Goal: Information Seeking & Learning: Learn about a topic

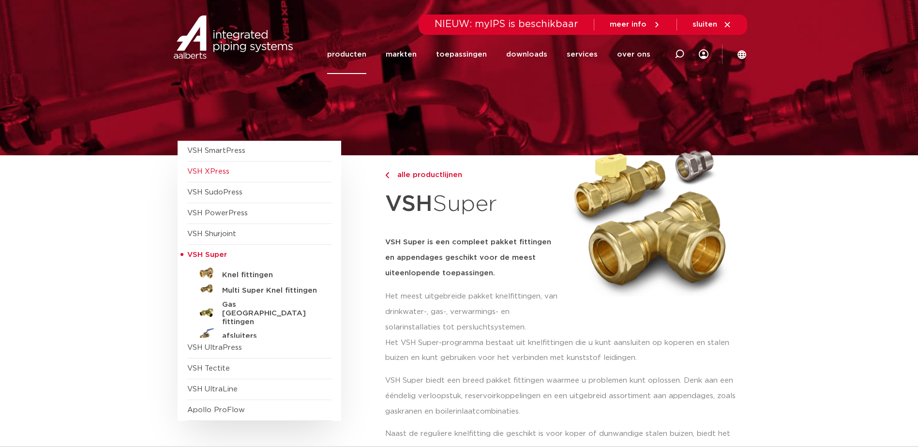
click at [208, 169] on span "VSH XPress" at bounding box center [208, 171] width 42 height 7
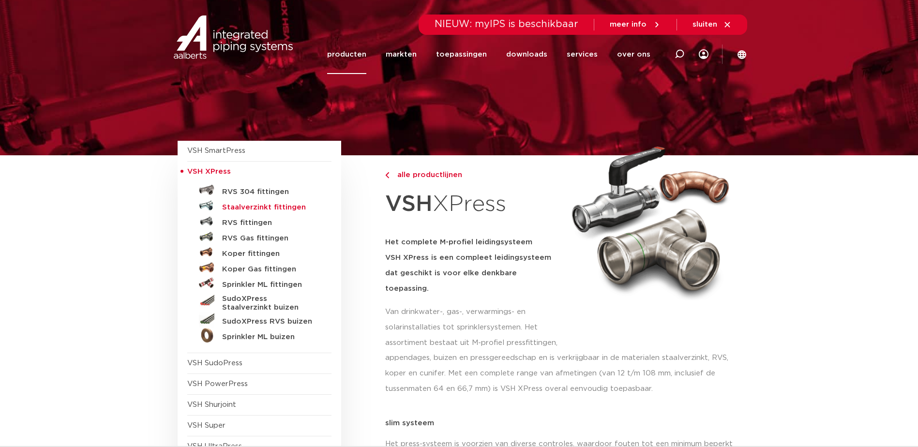
click at [254, 204] on h5 "Staalverzinkt fittingen" at bounding box center [270, 207] width 96 height 9
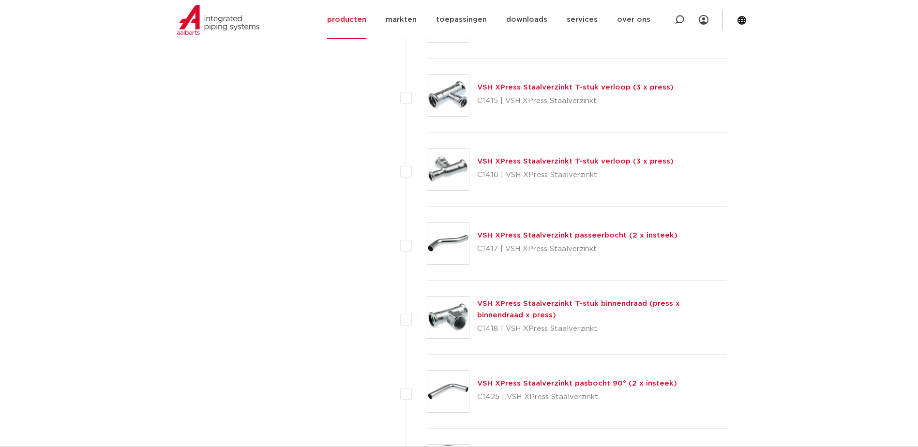
scroll to position [1233, 0]
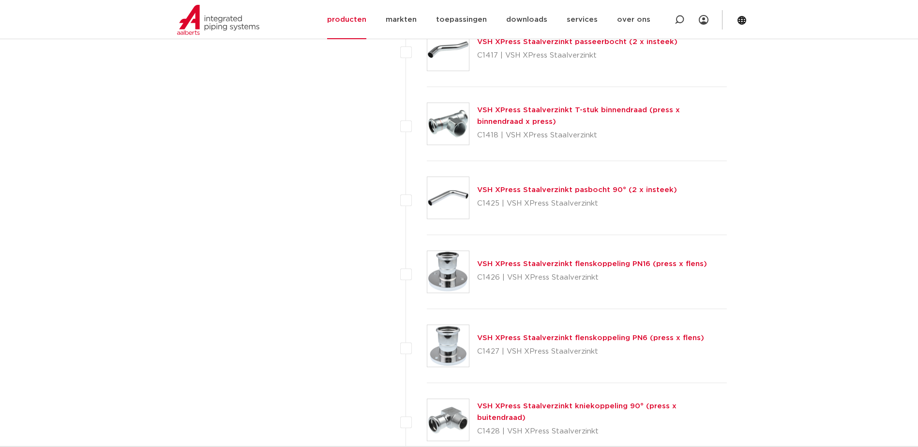
click at [554, 263] on link "VSH XPress Staalverzinkt flenskoppeling PN16 (press x flens)" at bounding box center [592, 263] width 230 height 7
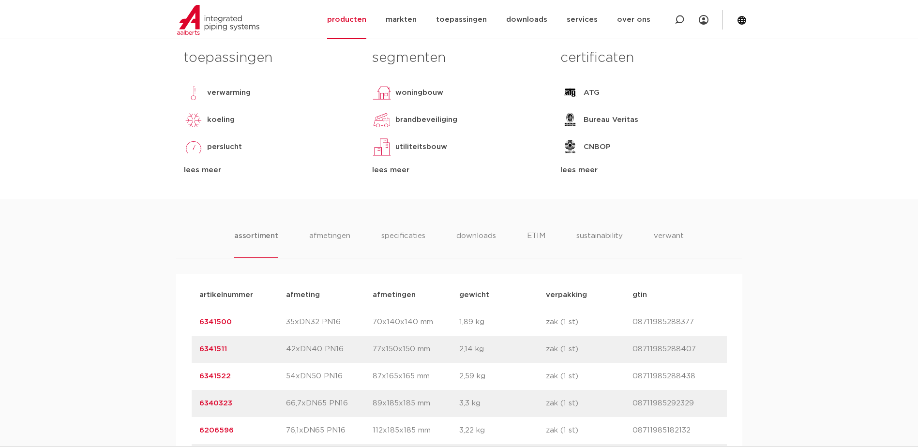
scroll to position [532, 0]
